Goal: Entertainment & Leisure: Consume media (video, audio)

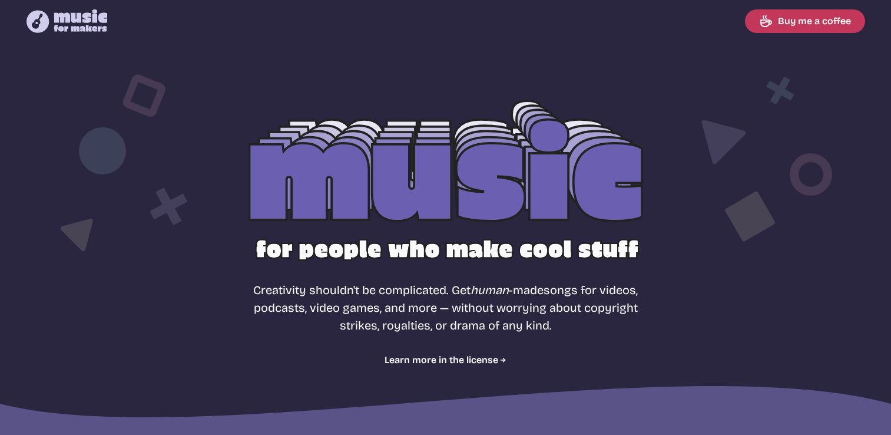
select select "most popular"
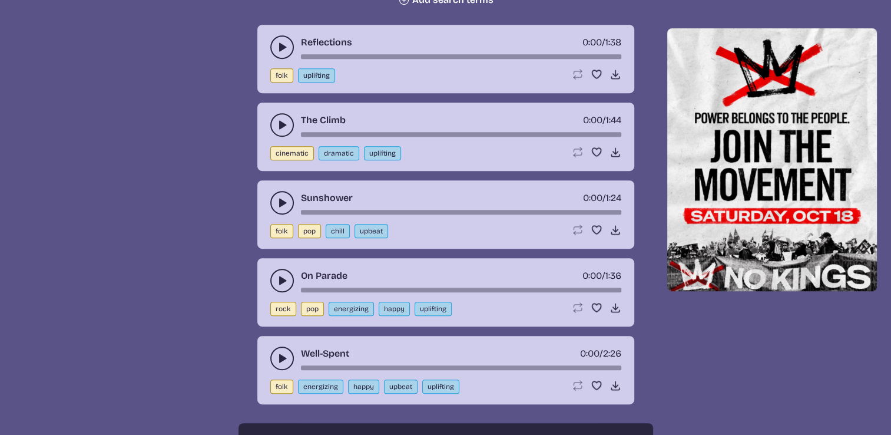
scroll to position [530, 0]
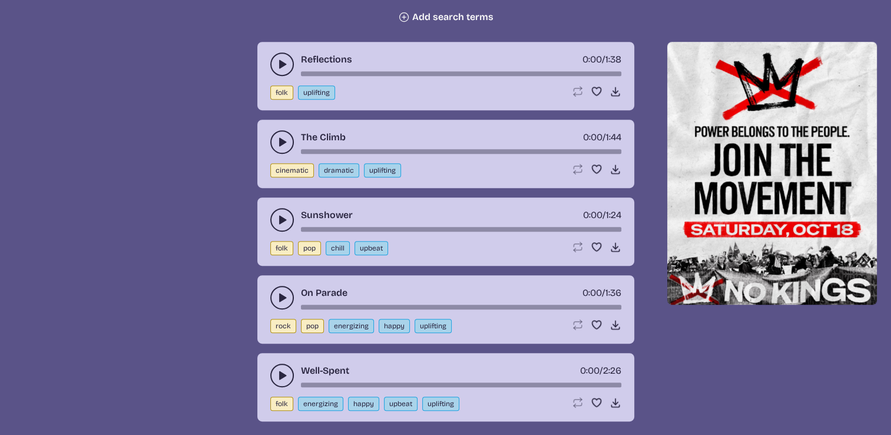
click at [279, 65] on use "play-pause toggle" at bounding box center [282, 64] width 12 height 12
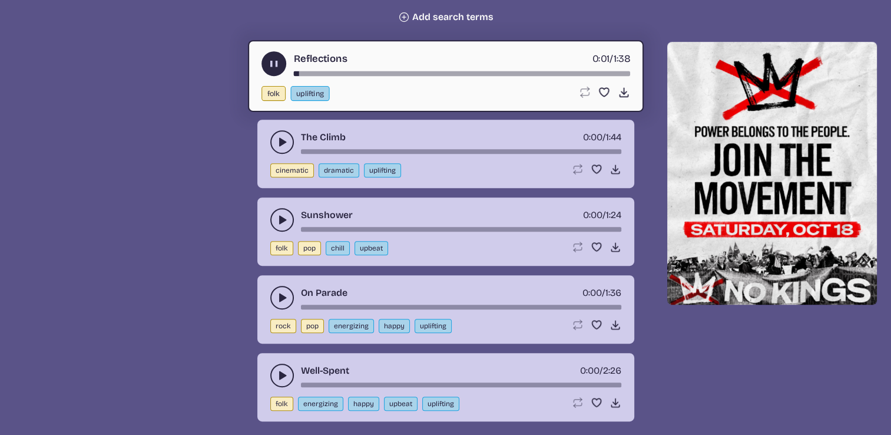
click at [276, 65] on use "play-pause toggle" at bounding box center [273, 64] width 12 height 12
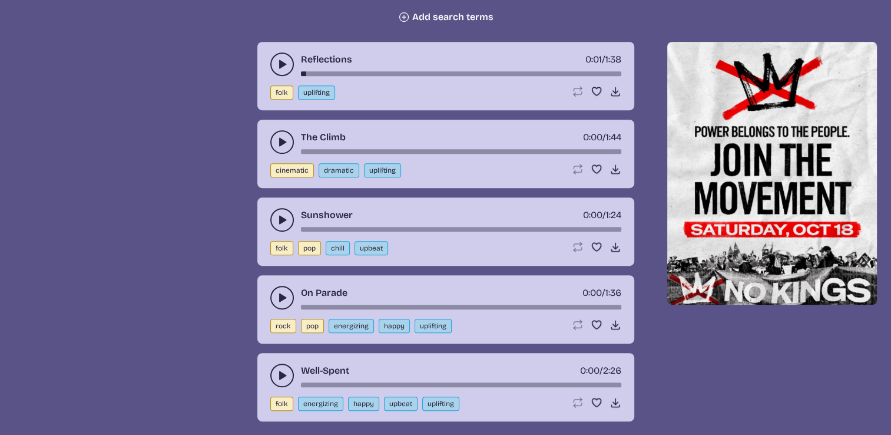
click at [279, 134] on button "play-pause toggle" at bounding box center [282, 142] width 24 height 24
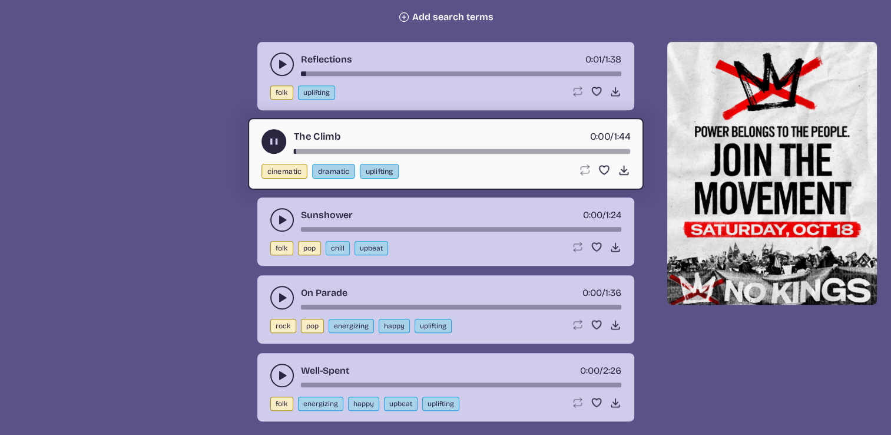
click at [278, 137] on icon "play-pause toggle" at bounding box center [273, 141] width 12 height 12
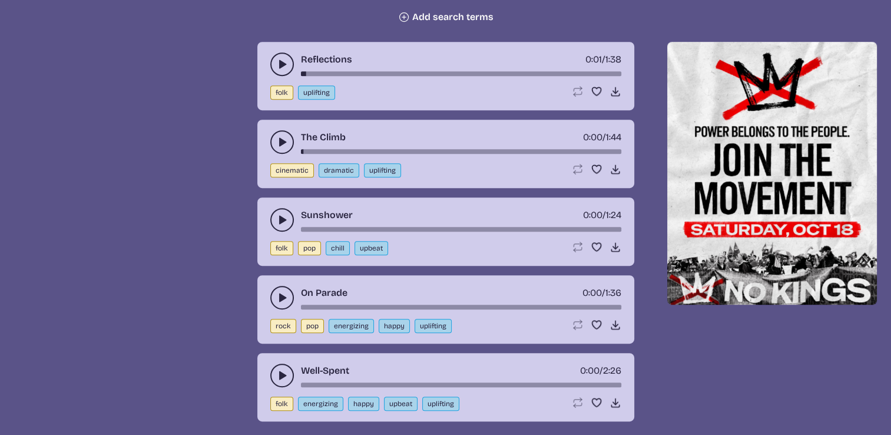
click at [278, 215] on icon "play-pause toggle" at bounding box center [282, 220] width 12 height 12
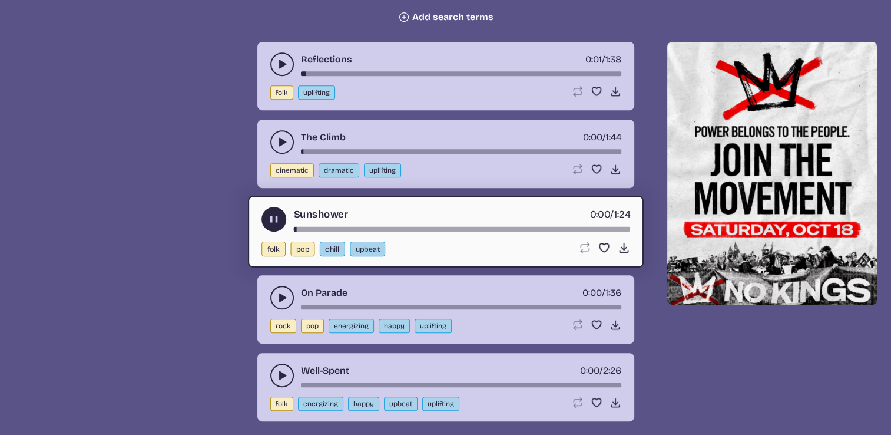
click at [278, 215] on icon "play-pause toggle" at bounding box center [273, 219] width 12 height 12
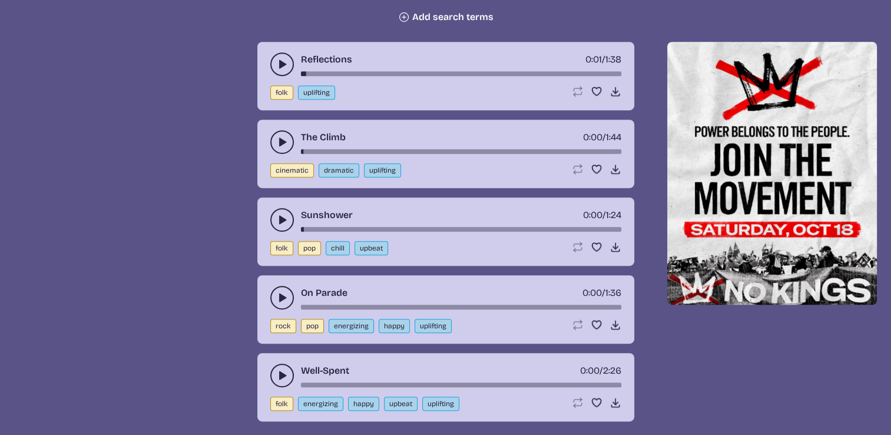
click at [284, 291] on icon "play-pause toggle" at bounding box center [282, 297] width 12 height 12
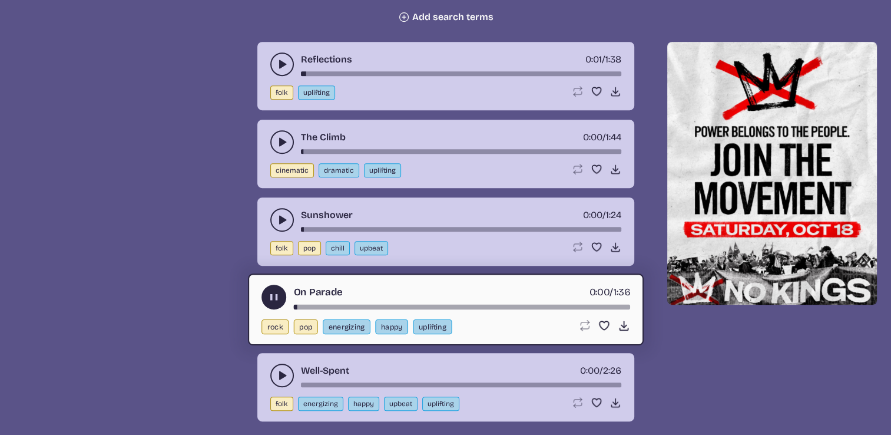
click at [280, 291] on button "play-pause toggle" at bounding box center [273, 296] width 25 height 25
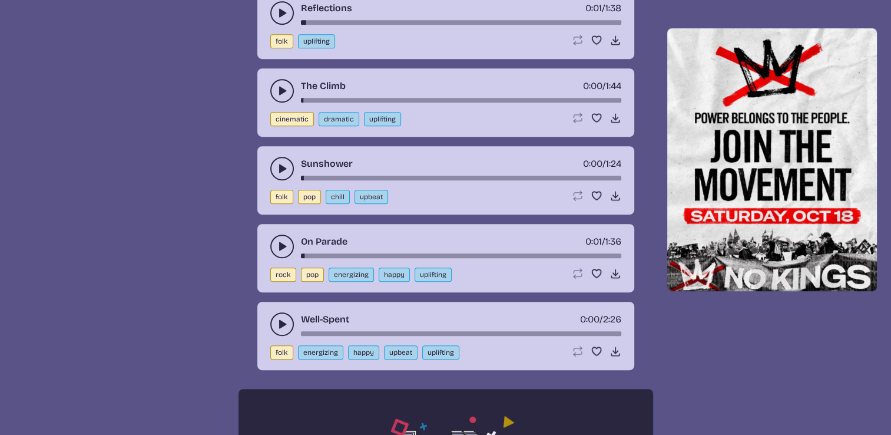
scroll to position [707, 0]
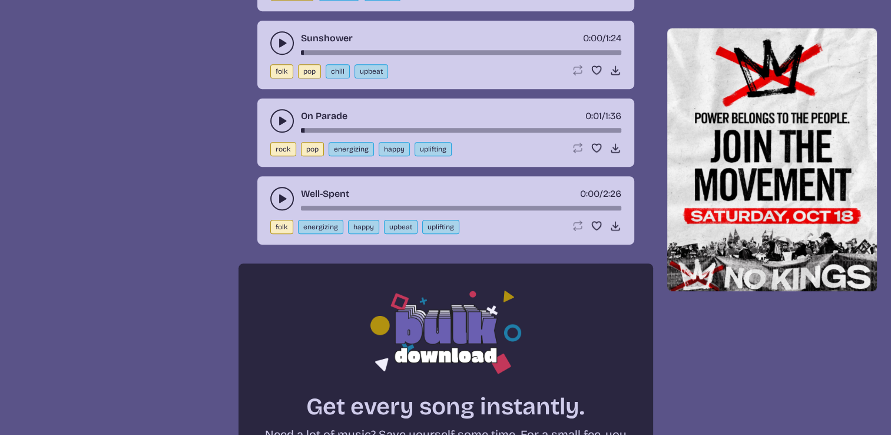
click at [285, 197] on icon "play-pause toggle" at bounding box center [282, 199] width 12 height 12
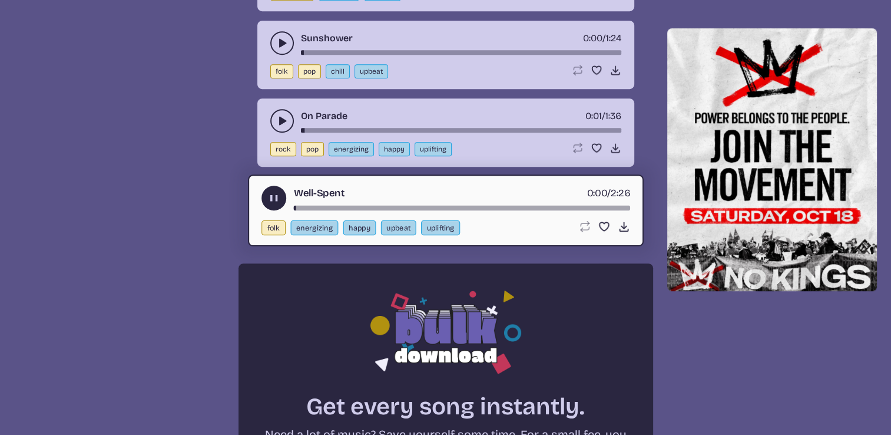
click at [280, 118] on use "play-pause toggle" at bounding box center [282, 121] width 12 height 12
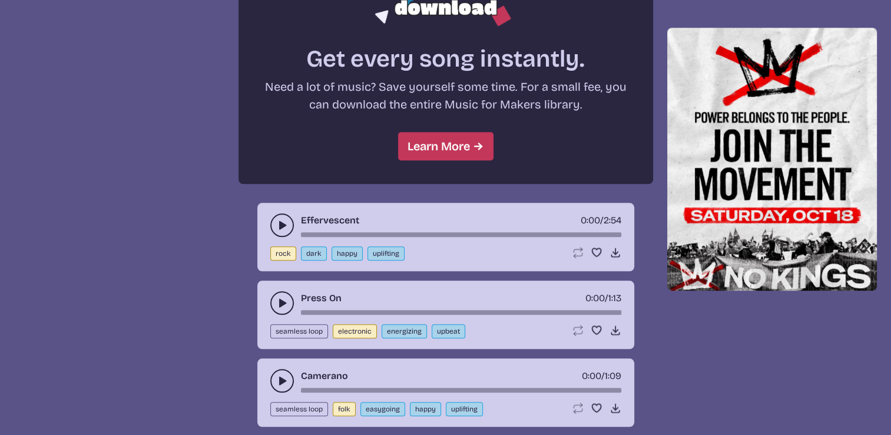
scroll to position [1060, 0]
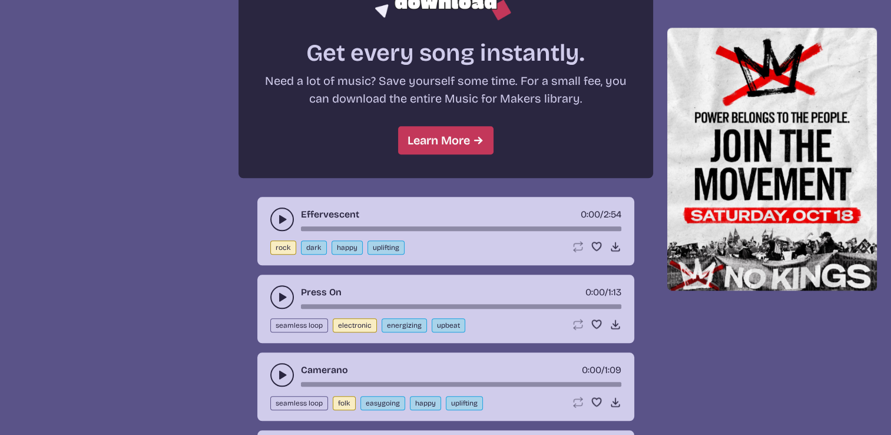
click at [276, 216] on icon "play-pause toggle" at bounding box center [282, 219] width 12 height 12
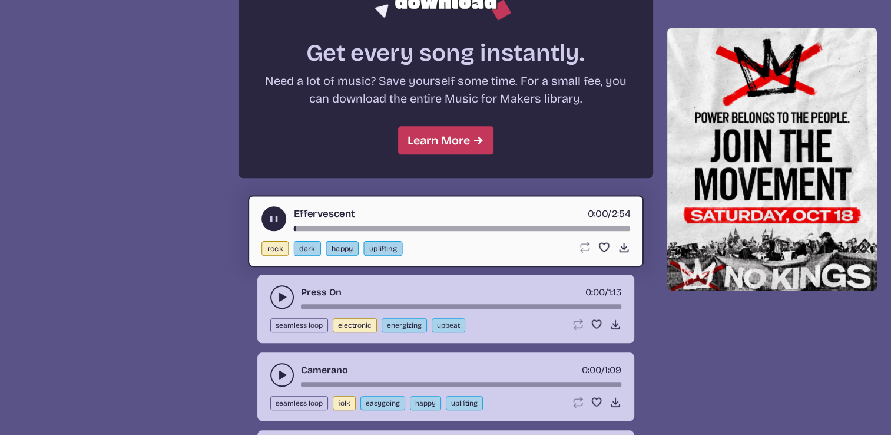
click at [278, 294] on icon "play-pause toggle" at bounding box center [282, 297] width 12 height 12
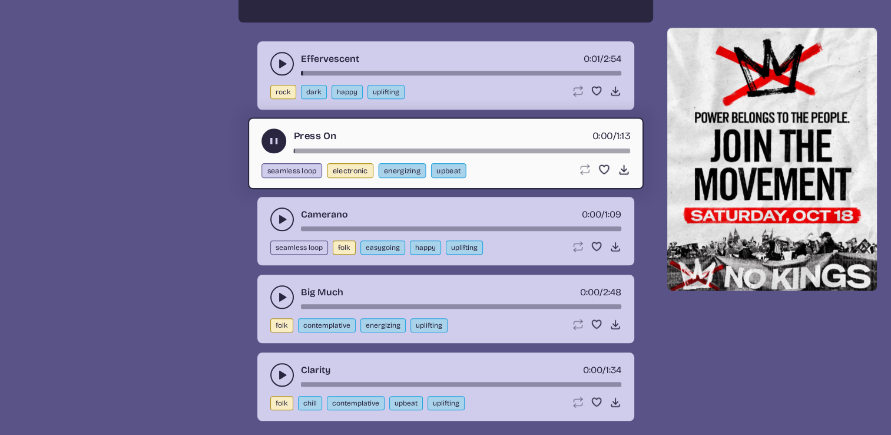
scroll to position [1237, 0]
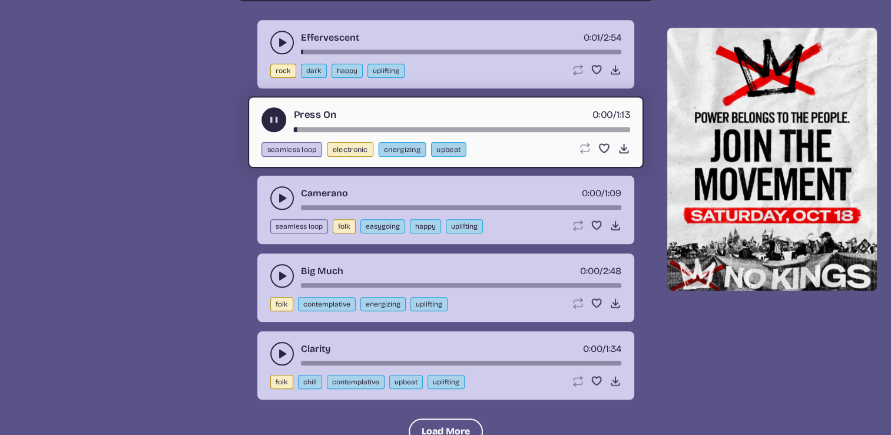
click at [277, 193] on icon "play-pause toggle" at bounding box center [282, 198] width 12 height 12
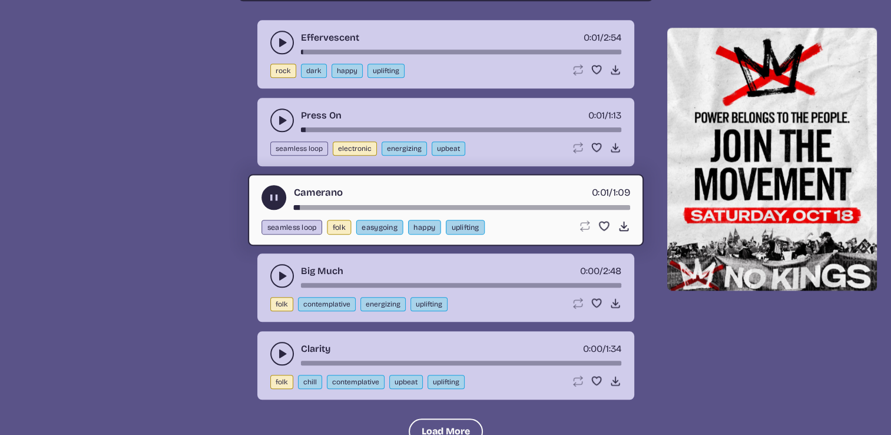
click at [276, 270] on icon "play-pause toggle" at bounding box center [282, 276] width 12 height 12
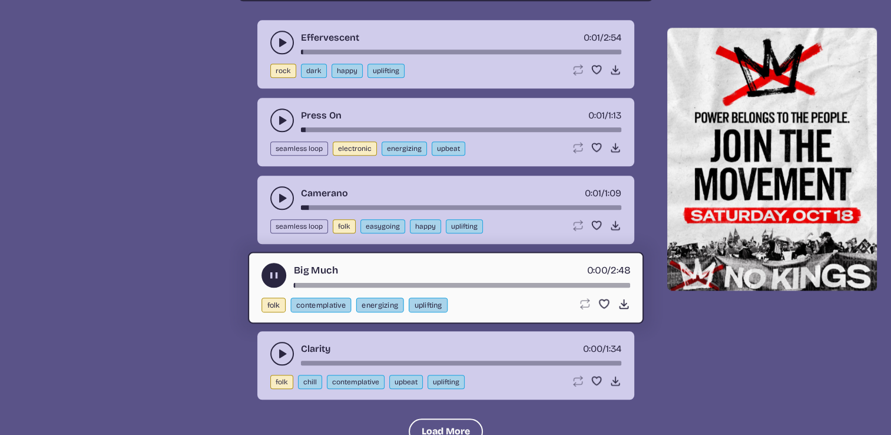
click at [279, 347] on icon "play-pause toggle" at bounding box center [282, 353] width 12 height 12
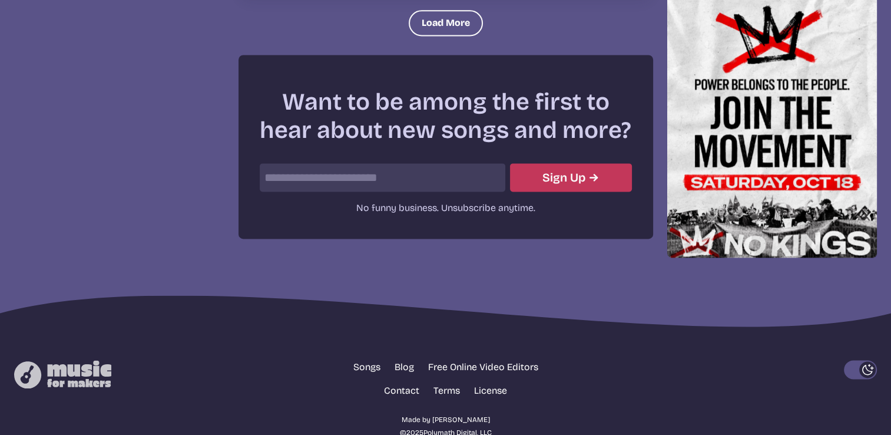
scroll to position [1668, 0]
